Goal: Task Accomplishment & Management: Manage account settings

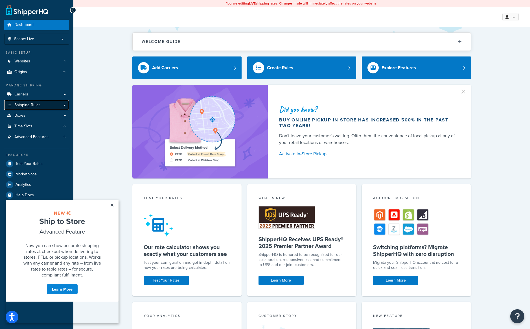
click at [28, 106] on span "Shipping Rules" at bounding box center [27, 105] width 26 height 5
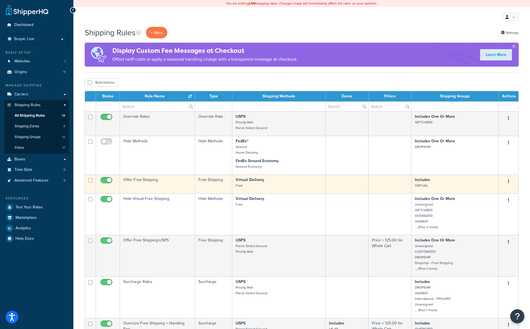
click at [509, 182] on button "button" at bounding box center [509, 181] width 8 height 9
click at [450, 187] on p "Includes VIRTUAL" at bounding box center [455, 182] width 80 height 11
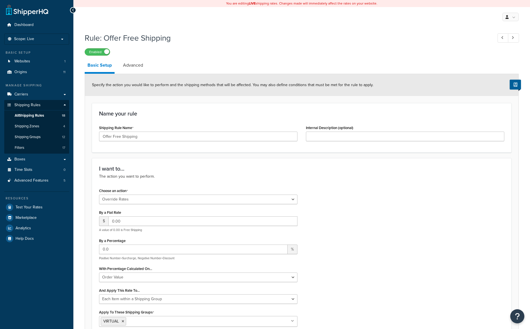
select select "OVERRIDE"
select select "ITEM"
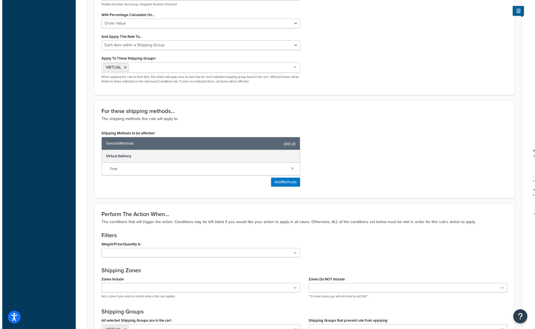
scroll to position [254, 0]
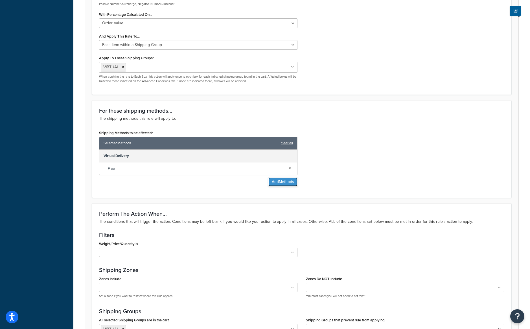
click at [280, 185] on button "Add Methods" at bounding box center [283, 181] width 29 height 9
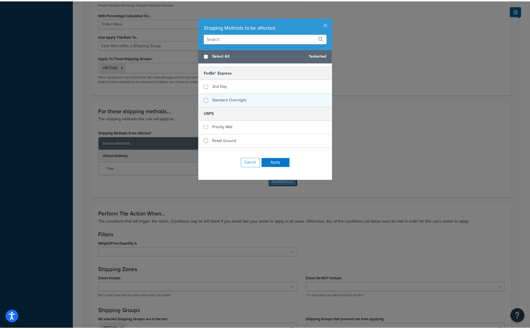
scroll to position [488, 0]
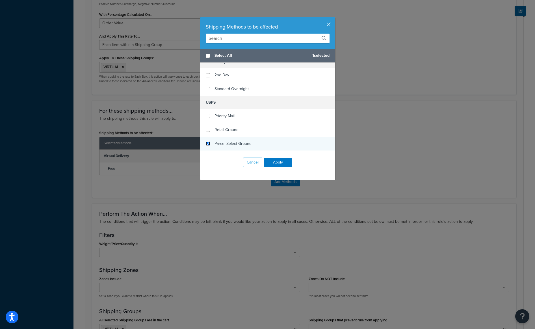
click at [206, 144] on input "checkbox" at bounding box center [208, 143] width 4 height 4
checkbox input "true"
click at [278, 161] on button "Apply" at bounding box center [278, 162] width 28 height 9
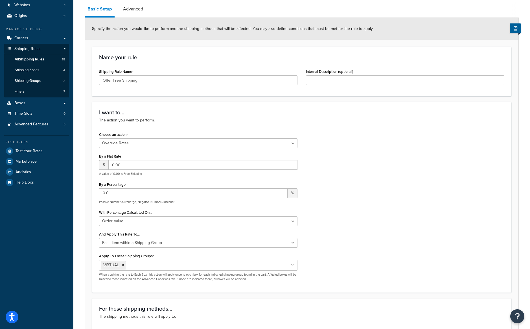
scroll to position [56, 0]
click at [153, 222] on select "Order Value" at bounding box center [198, 221] width 199 height 10
click at [388, 216] on div "Choose an action Choose an action Override Rates Surcharge or discount rates Hi…" at bounding box center [302, 207] width 414 height 155
click at [180, 125] on div "I want to... The action you want to perform. Choose an action Choose an action …" at bounding box center [302, 197] width 420 height 191
click at [161, 141] on select "Choose an action Override Rates Surcharge or discount rates Hide a shipping met…" at bounding box center [198, 143] width 199 height 10
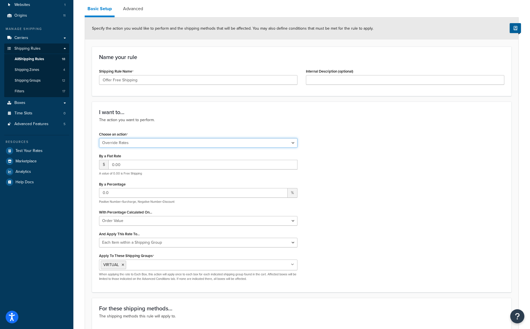
click at [99, 138] on select "Choose an action Override Rates Surcharge or discount rates Hide a shipping met…" at bounding box center [198, 143] width 199 height 10
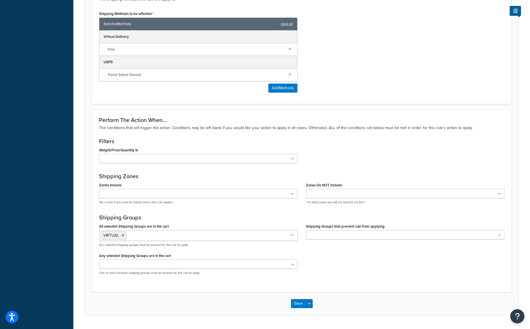
scroll to position [388, 0]
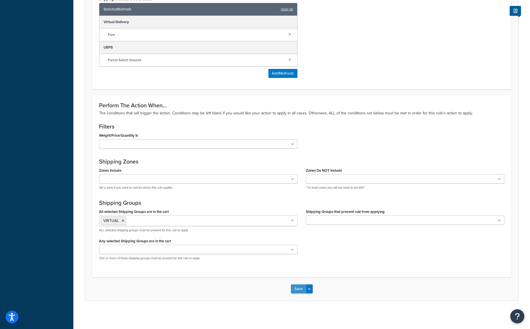
click at [296, 287] on button "Save" at bounding box center [298, 288] width 15 height 9
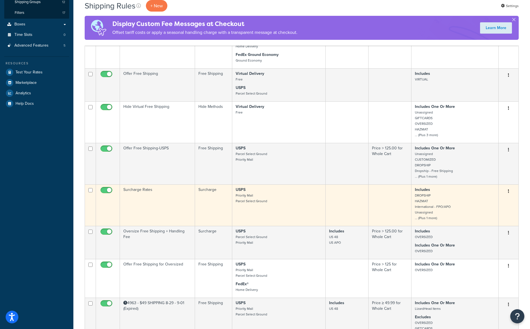
scroll to position [113, 0]
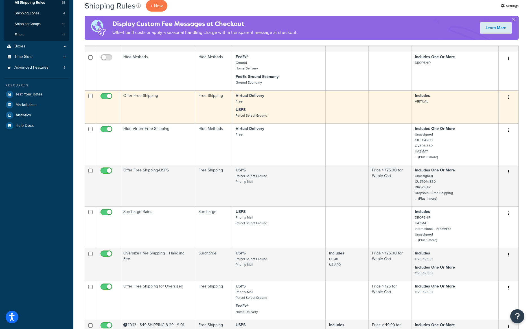
click at [306, 114] on p "USPS Parcel Select Ground" at bounding box center [279, 112] width 87 height 11
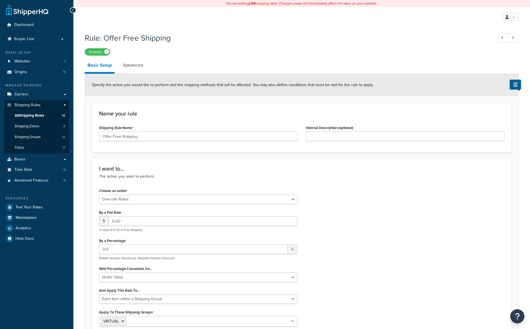
select select "OVERRIDE"
select select "ITEM"
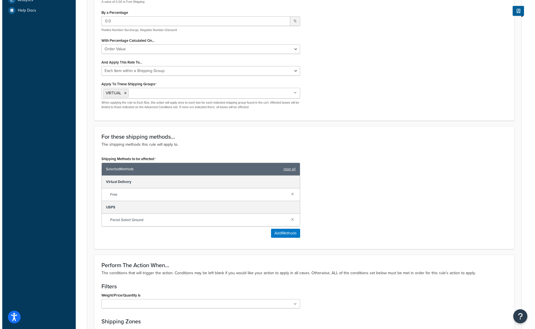
scroll to position [282, 0]
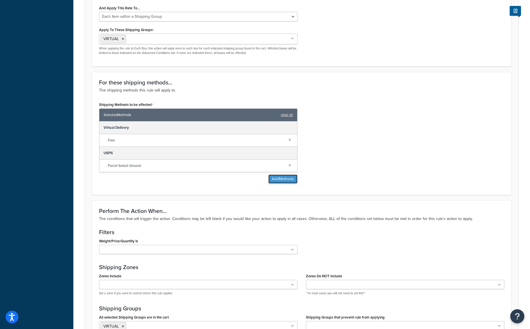
click at [287, 181] on button "Add Methods" at bounding box center [283, 179] width 29 height 9
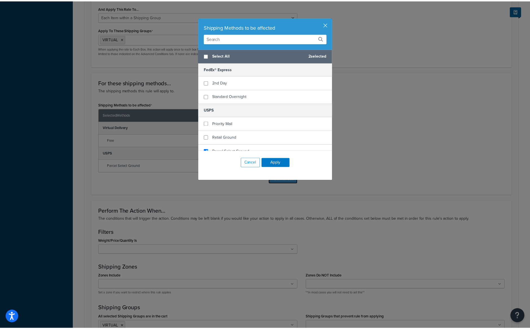
scroll to position [488, 0]
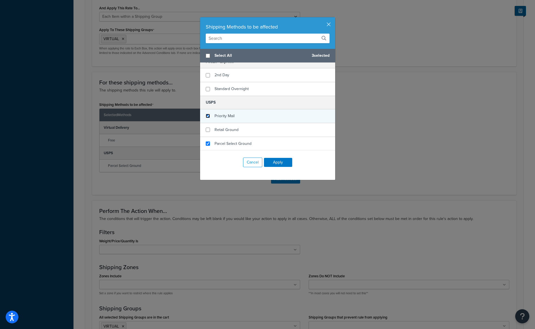
click at [207, 116] on input "checkbox" at bounding box center [208, 116] width 4 height 4
checkbox input "true"
click at [280, 163] on button "Apply" at bounding box center [278, 162] width 28 height 9
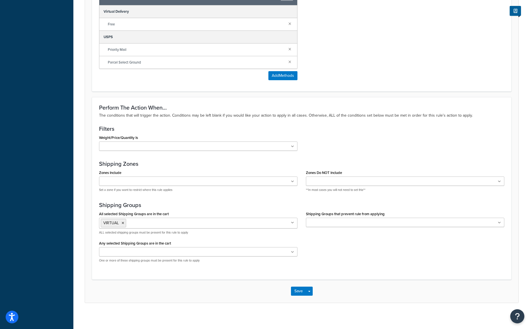
scroll to position [401, 0]
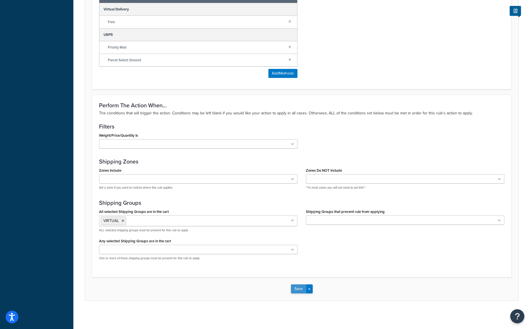
click at [299, 288] on button "Save" at bounding box center [298, 288] width 15 height 9
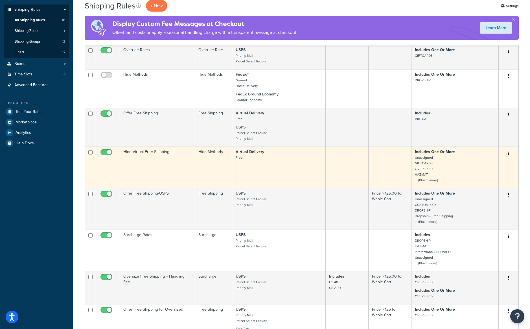
scroll to position [113, 0]
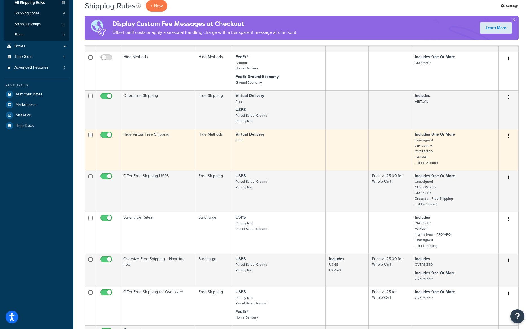
click at [432, 158] on p "Includes One Or More Unassigned GIFTCARDS OVERSIZED HAZMAT ... (Plus 3 more)" at bounding box center [455, 149] width 80 height 34
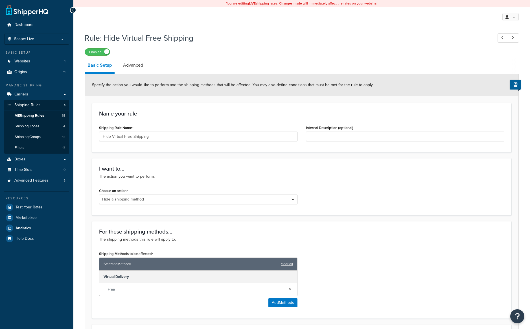
select select "HIDE"
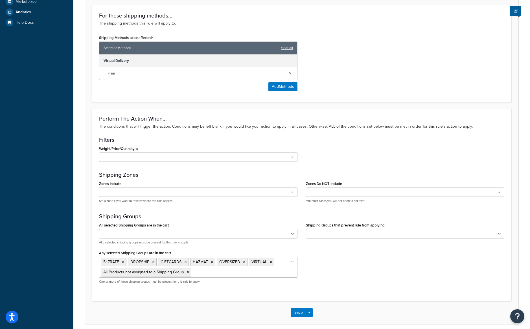
scroll to position [240, 0]
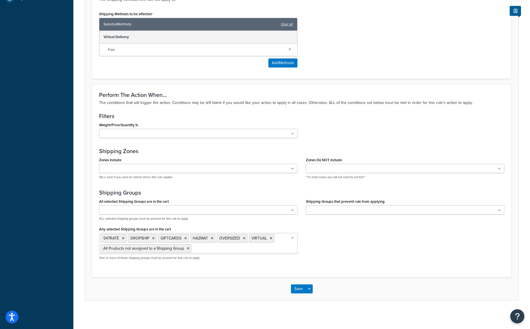
click at [271, 239] on icon at bounding box center [271, 238] width 3 height 3
click at [380, 247] on div "All selected Shipping Groups are in the cart 547RATE CUSTOMIZED DROPSHIP Dropsh…" at bounding box center [302, 230] width 414 height 67
click at [293, 287] on button "Save" at bounding box center [298, 288] width 15 height 9
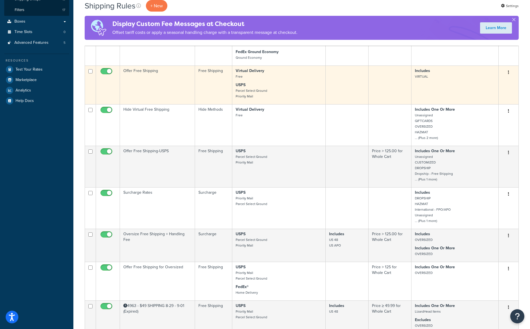
scroll to position [141, 0]
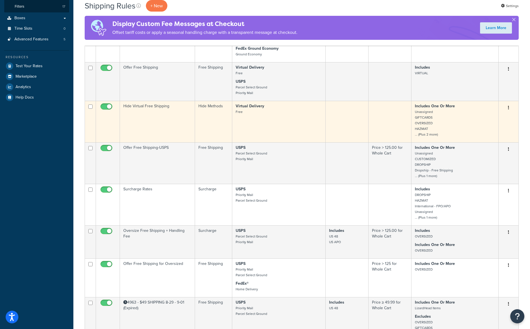
click at [273, 127] on td "Virtual Delivery Free" at bounding box center [279, 122] width 94 height 42
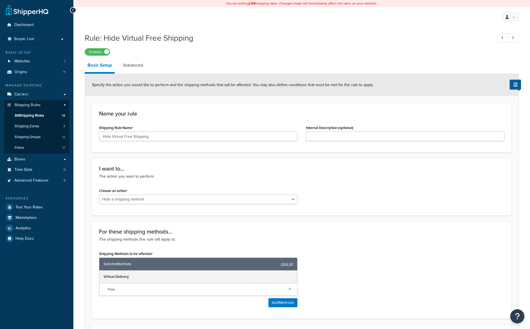
select select "HIDE"
click at [38, 117] on span "All Shipping Rules" at bounding box center [29, 115] width 29 height 5
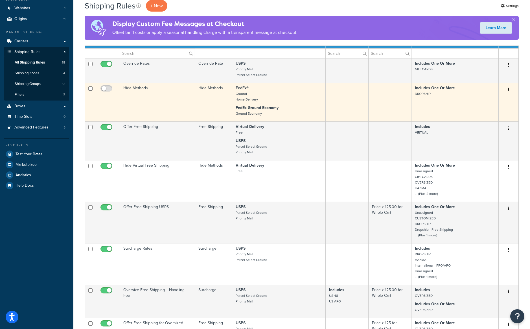
scroll to position [56, 0]
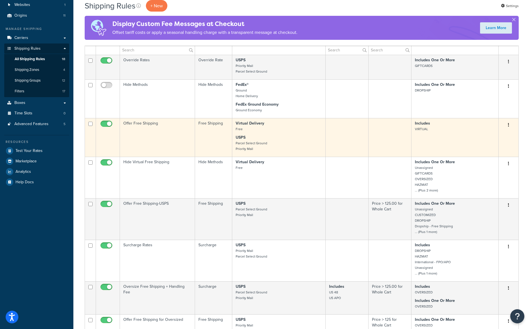
click at [259, 130] on p "Virtual Delivery Free" at bounding box center [279, 126] width 87 height 11
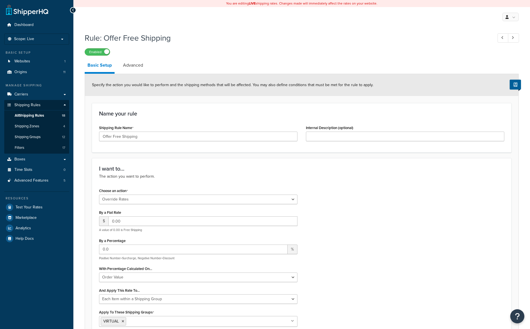
select select "OVERRIDE"
select select "ITEM"
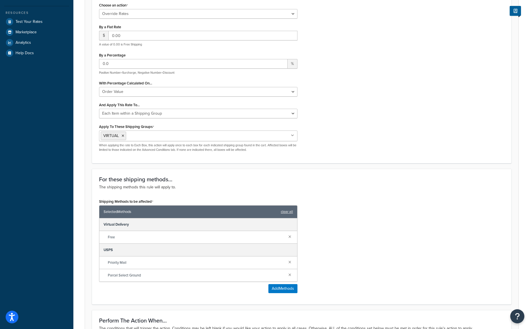
scroll to position [198, 0]
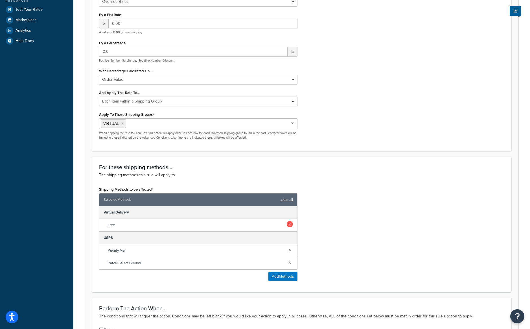
click at [290, 226] on link at bounding box center [290, 224] width 6 height 6
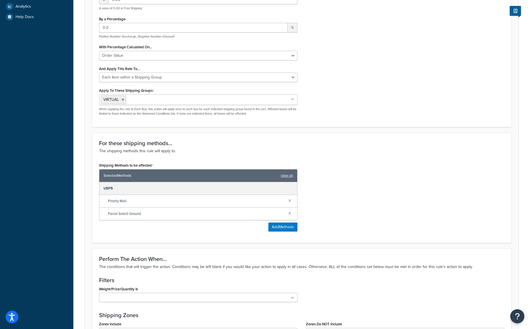
scroll to position [376, 0]
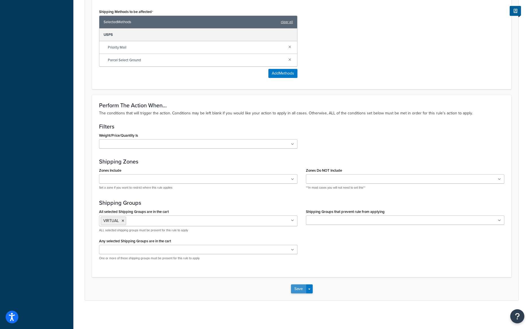
click at [296, 291] on button "Save" at bounding box center [298, 288] width 15 height 9
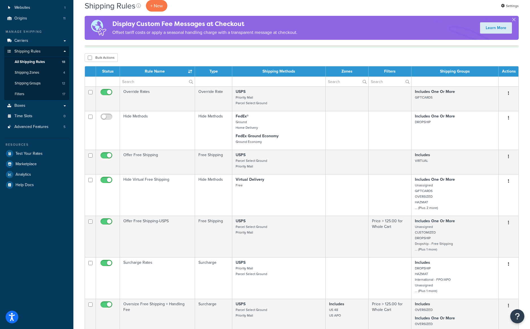
scroll to position [28, 0]
